Goal: Find specific page/section: Find specific page/section

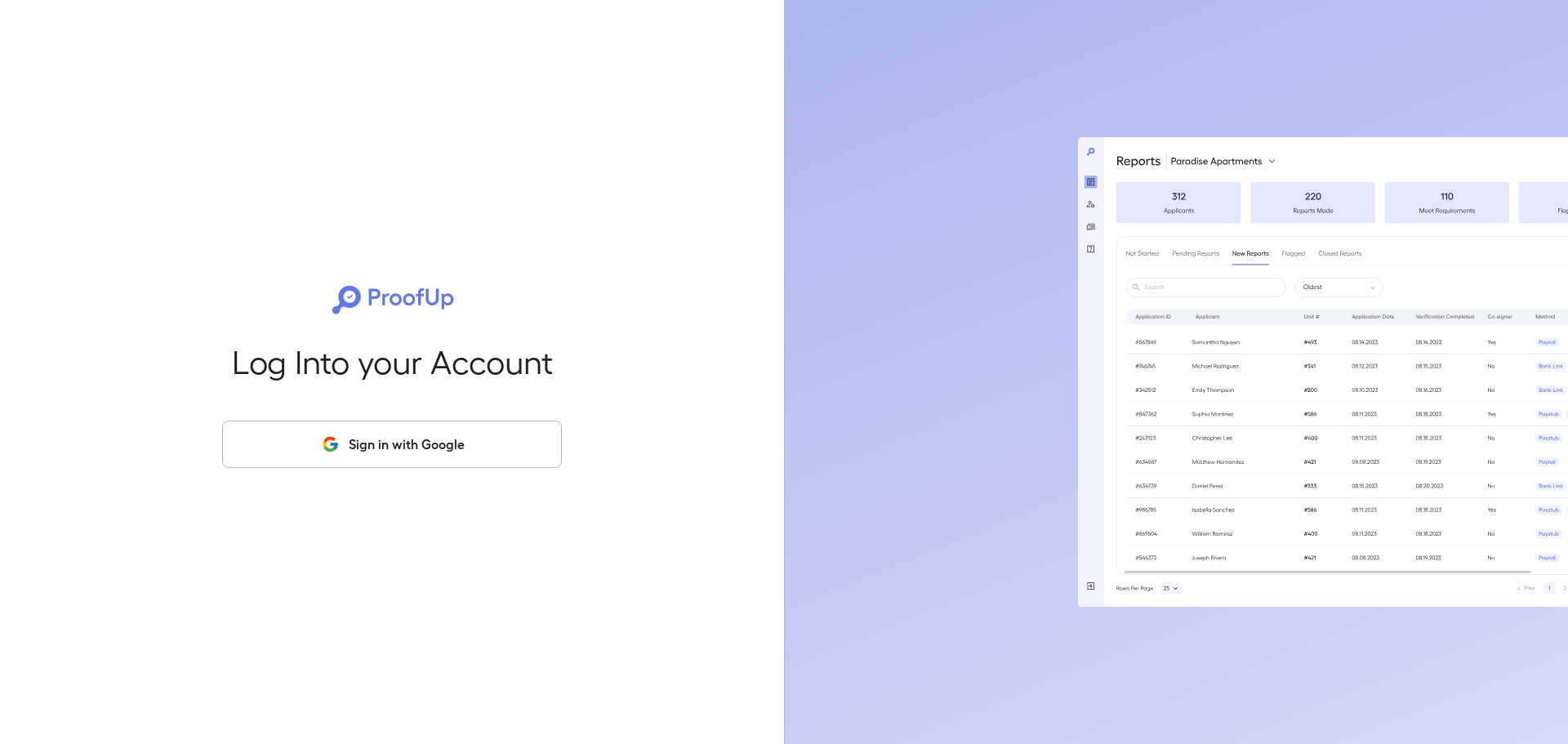
click at [439, 440] on button "Sign in with Google" at bounding box center [392, 445] width 340 height 47
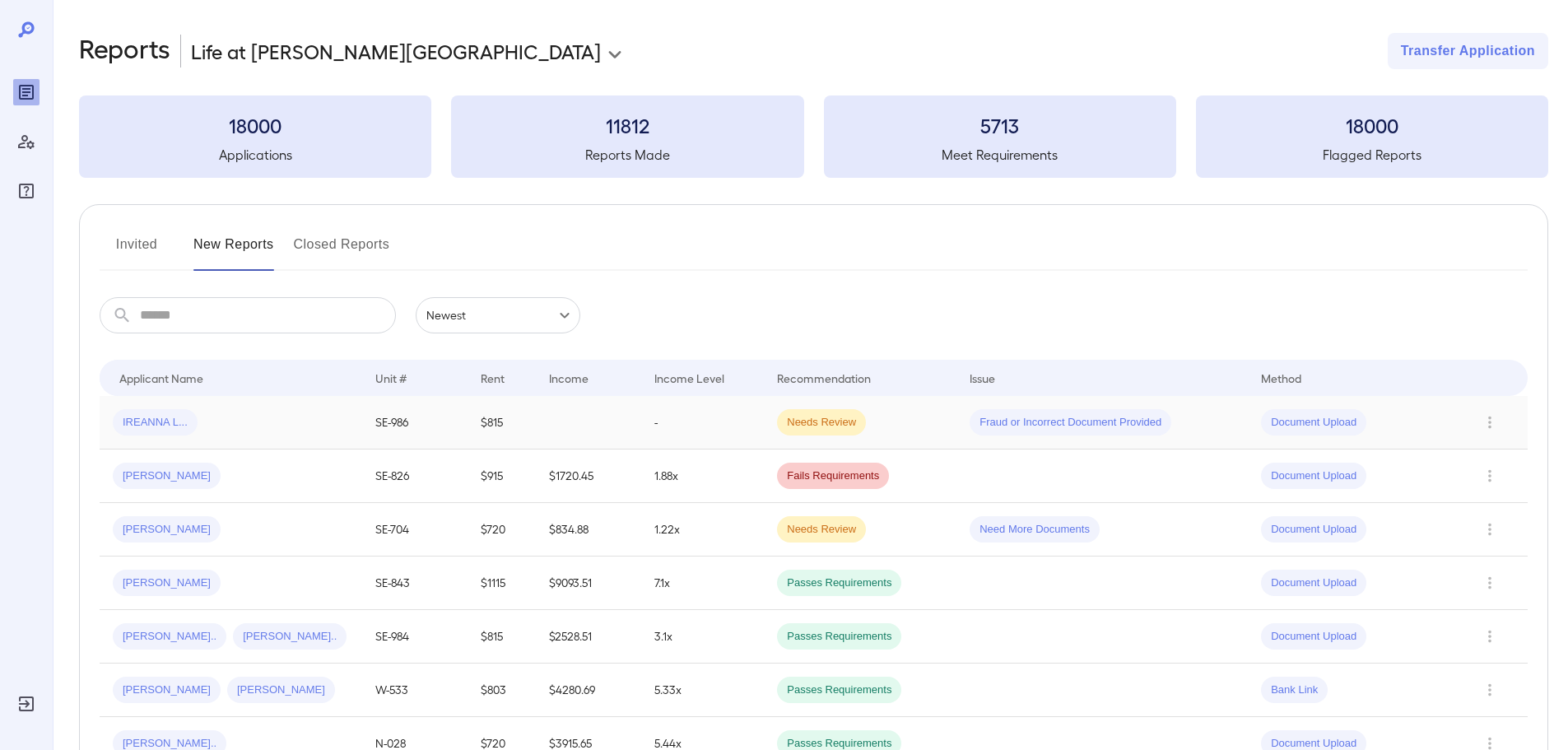
click at [615, 418] on td at bounding box center [589, 423] width 106 height 54
click at [984, 439] on td "Fraud or Incorrect Document Provided" at bounding box center [1102, 423] width 292 height 54
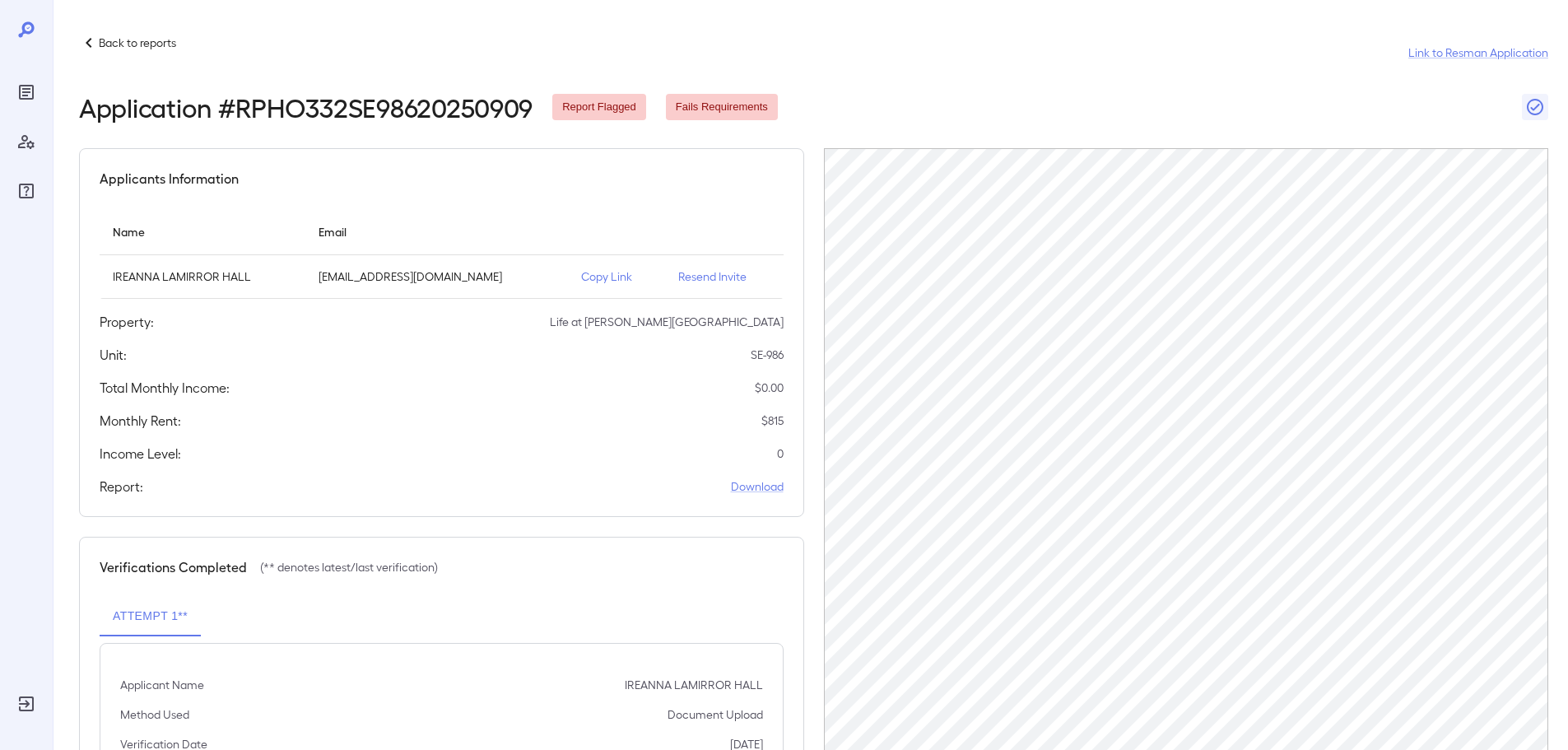
click at [581, 279] on p "Copy Link" at bounding box center [616, 276] width 71 height 17
click at [105, 44] on p "Back to reports" at bounding box center [137, 43] width 78 height 17
